Goal: Transaction & Acquisition: Purchase product/service

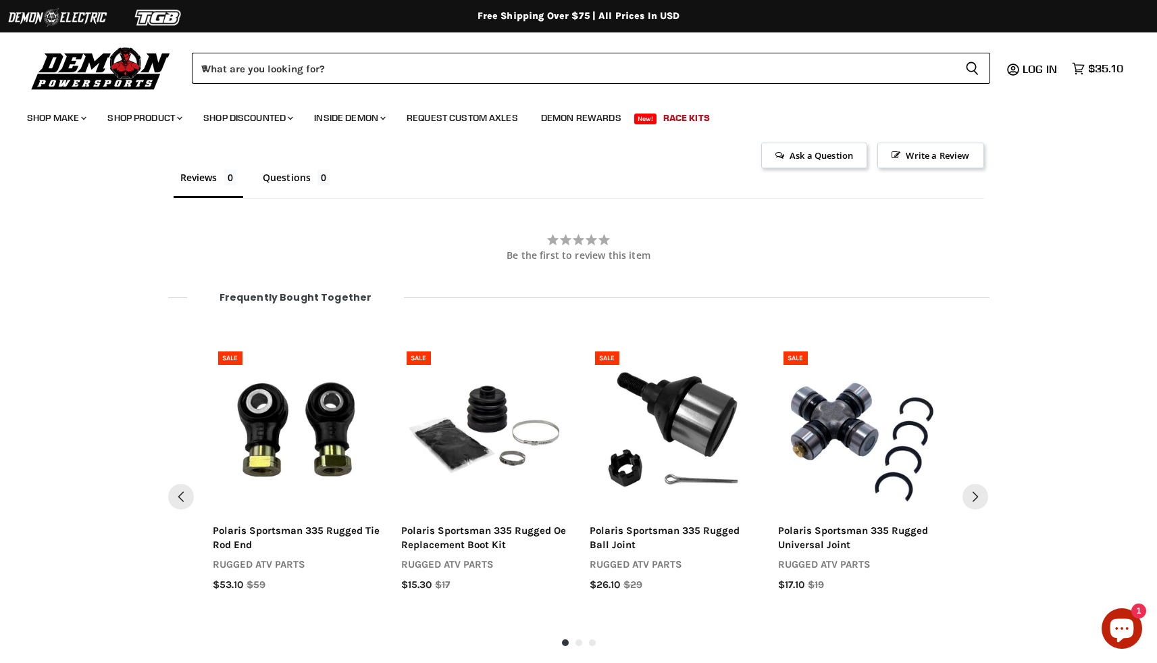
scroll to position [861, 0]
